Goal: Task Accomplishment & Management: Complete application form

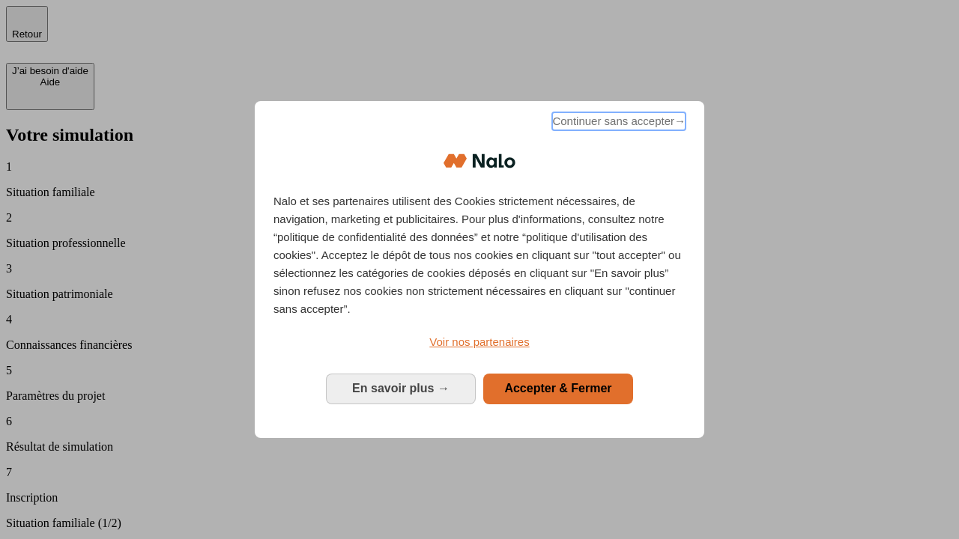
click at [617, 124] on span "Continuer sans accepter →" at bounding box center [618, 121] width 133 height 18
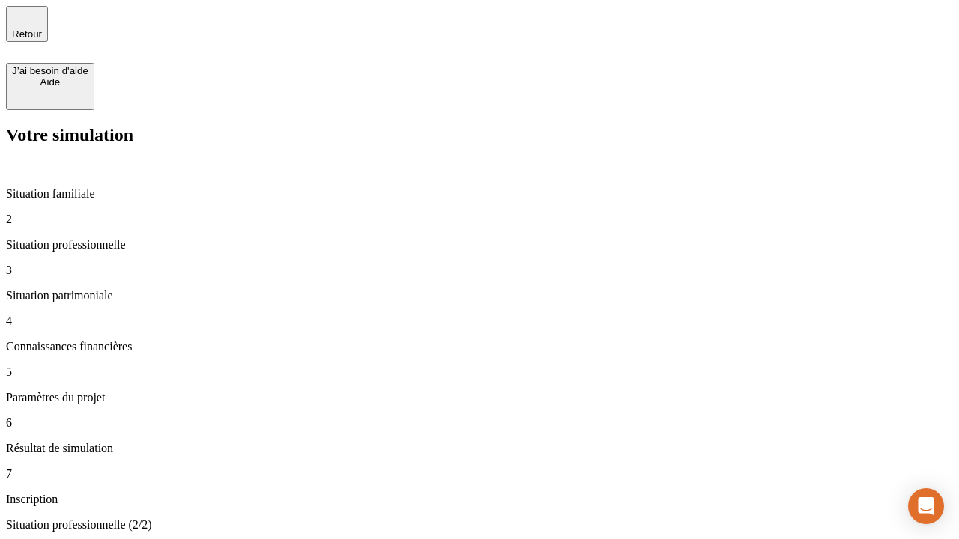
type input "30 000"
type input "1 000"
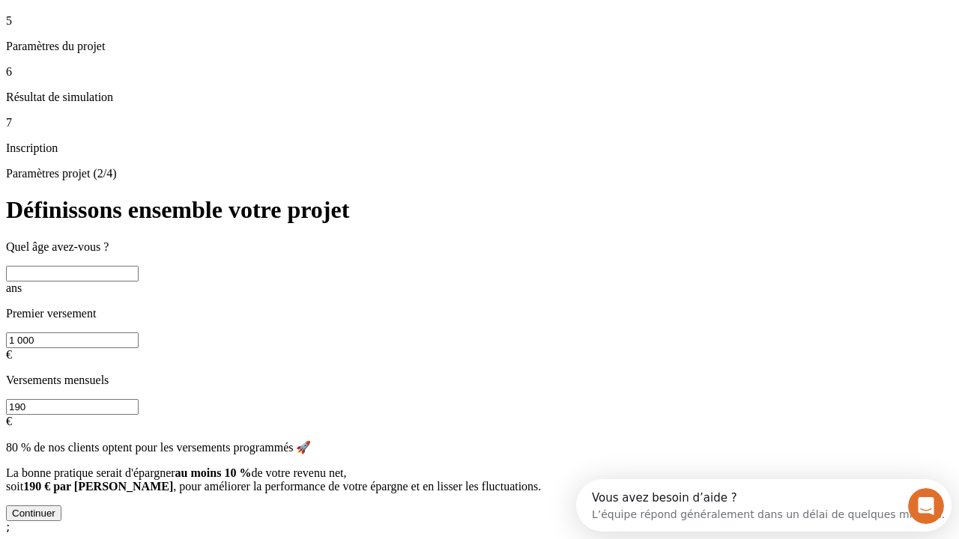
scroll to position [28, 0]
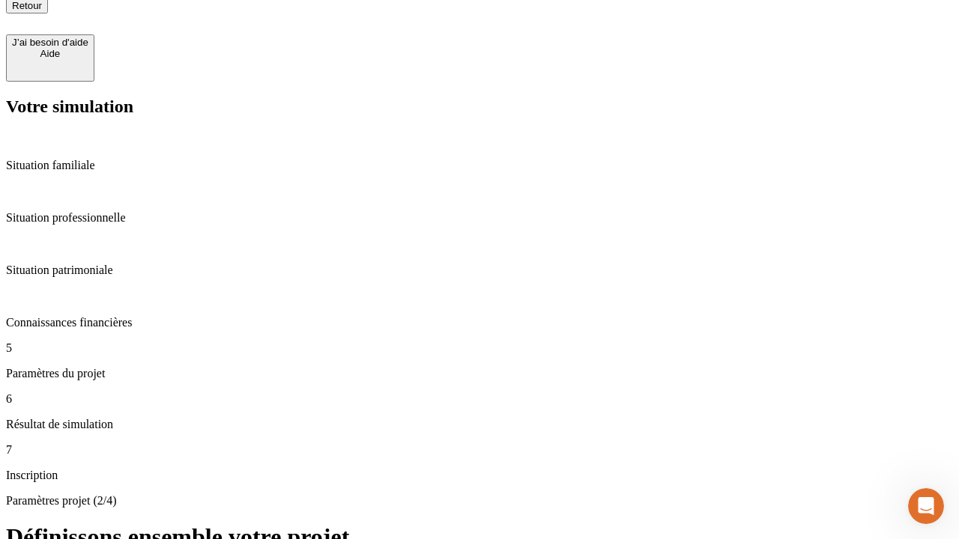
type input "40"
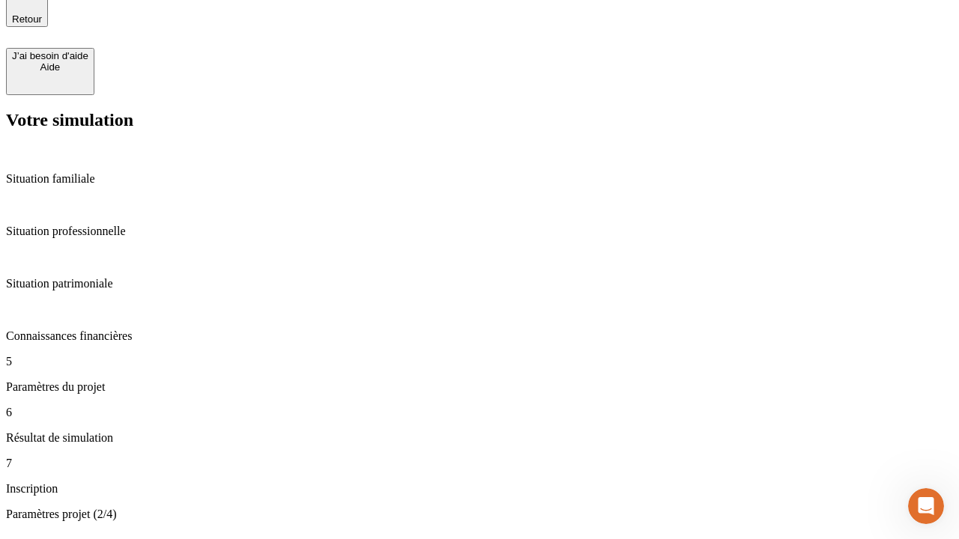
type input "200 000"
type input "640"
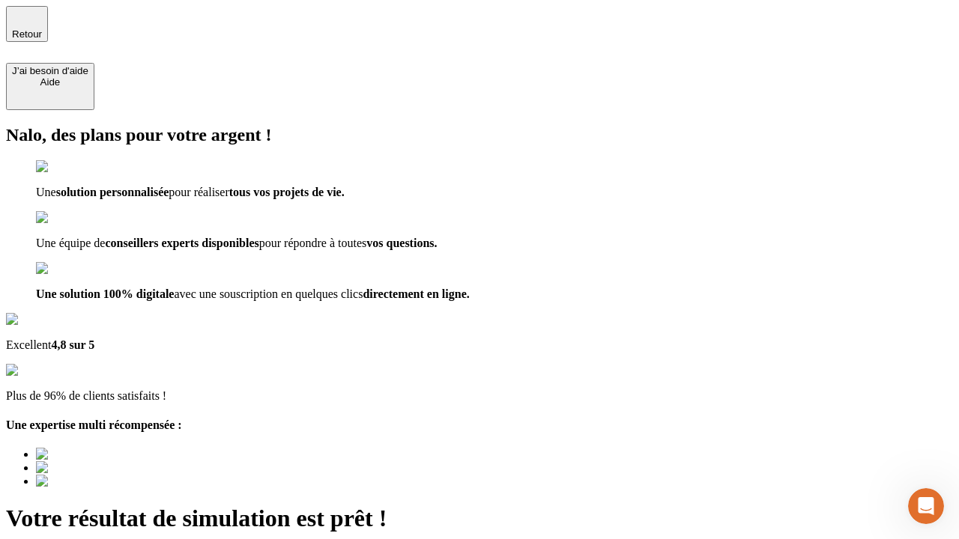
type input "[EMAIL_ADDRESS][DOMAIN_NAME]"
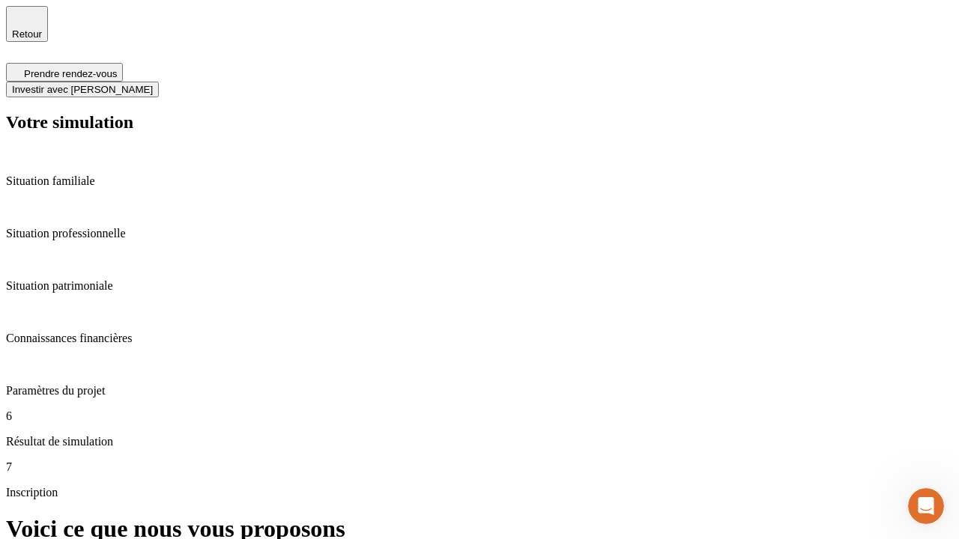
click at [153, 84] on span "Investir avec [PERSON_NAME]" at bounding box center [82, 89] width 141 height 11
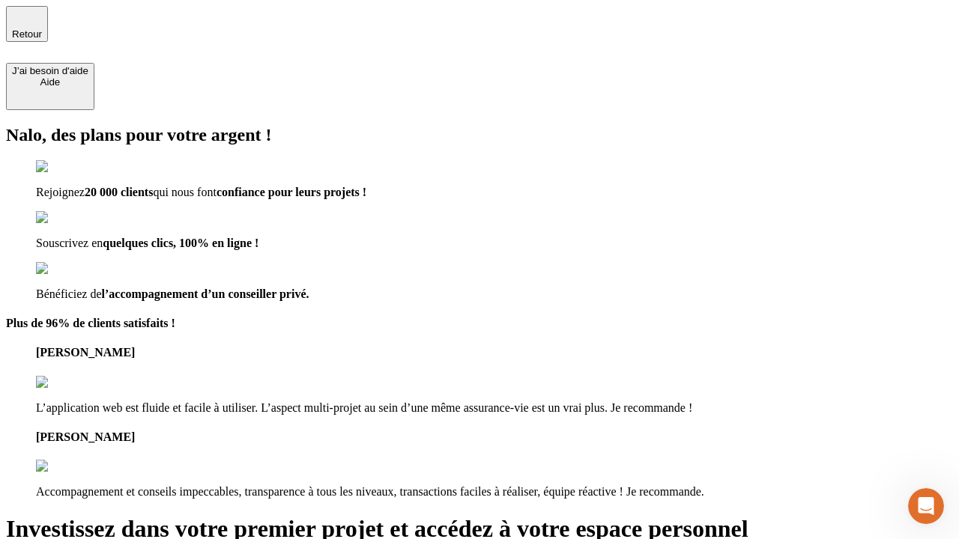
type input "[EMAIL_ADDRESS][DOMAIN_NAME]"
